Goal: Information Seeking & Learning: Check status

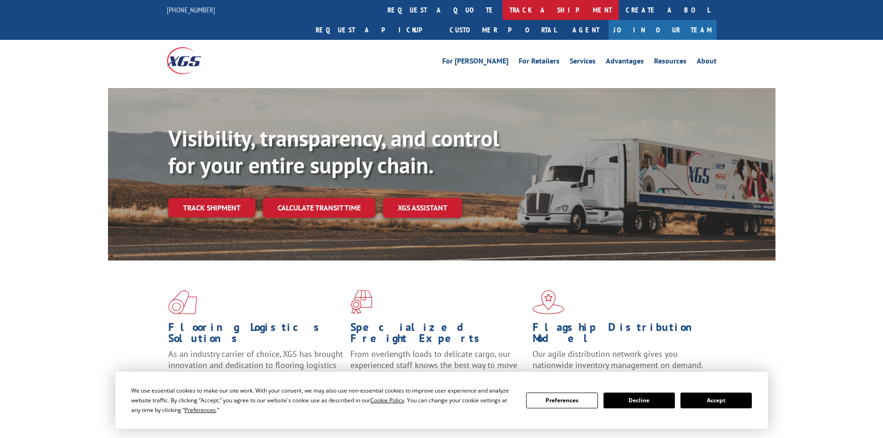
click at [503, 11] on link "track a shipment" at bounding box center [561, 10] width 116 height 20
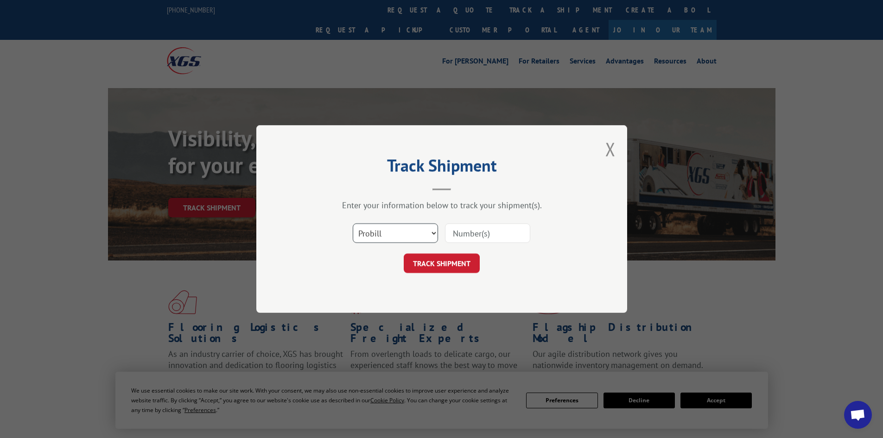
click at [394, 235] on select "Select category... Probill BOL PO" at bounding box center [395, 232] width 85 height 19
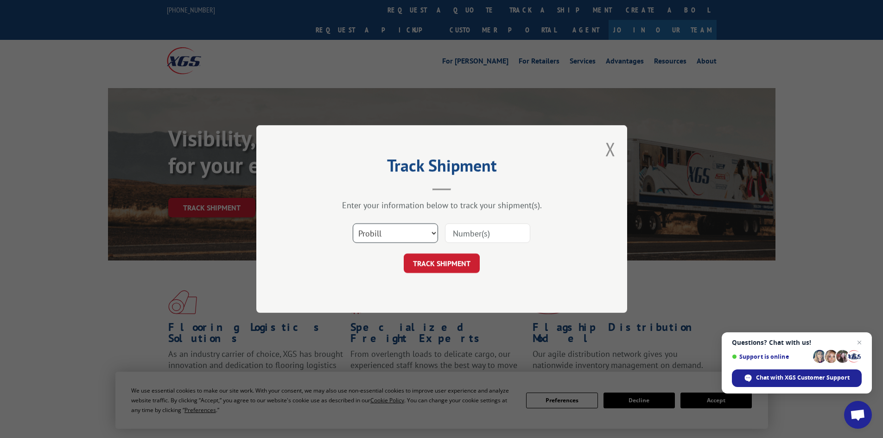
select select "bol"
click at [353, 223] on select "Select category... Probill BOL PO" at bounding box center [395, 232] width 85 height 19
click at [496, 235] on input at bounding box center [487, 232] width 85 height 19
type input "5509710"
click at [404, 254] on button "TRACK SHIPMENT" at bounding box center [442, 263] width 76 height 19
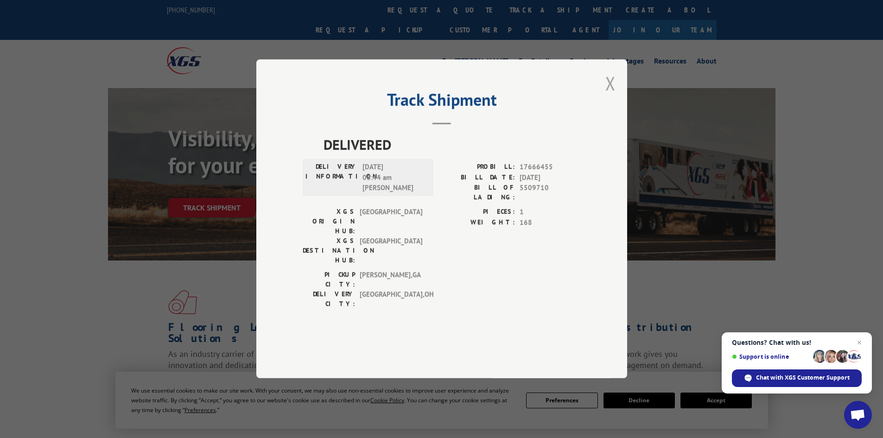
click at [614, 95] on button "Close modal" at bounding box center [610, 83] width 10 height 25
